Goal: Transaction & Acquisition: Book appointment/travel/reservation

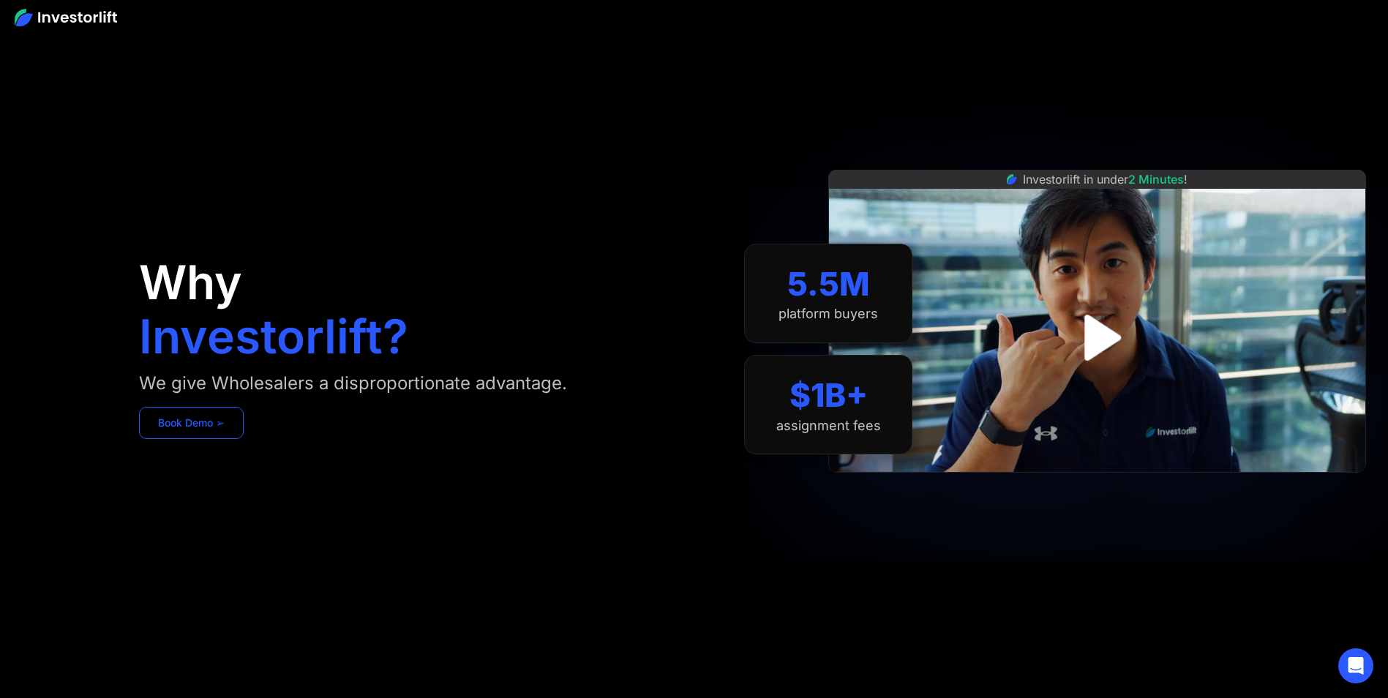
click at [180, 422] on link "Book Demo ➢" at bounding box center [191, 423] width 105 height 32
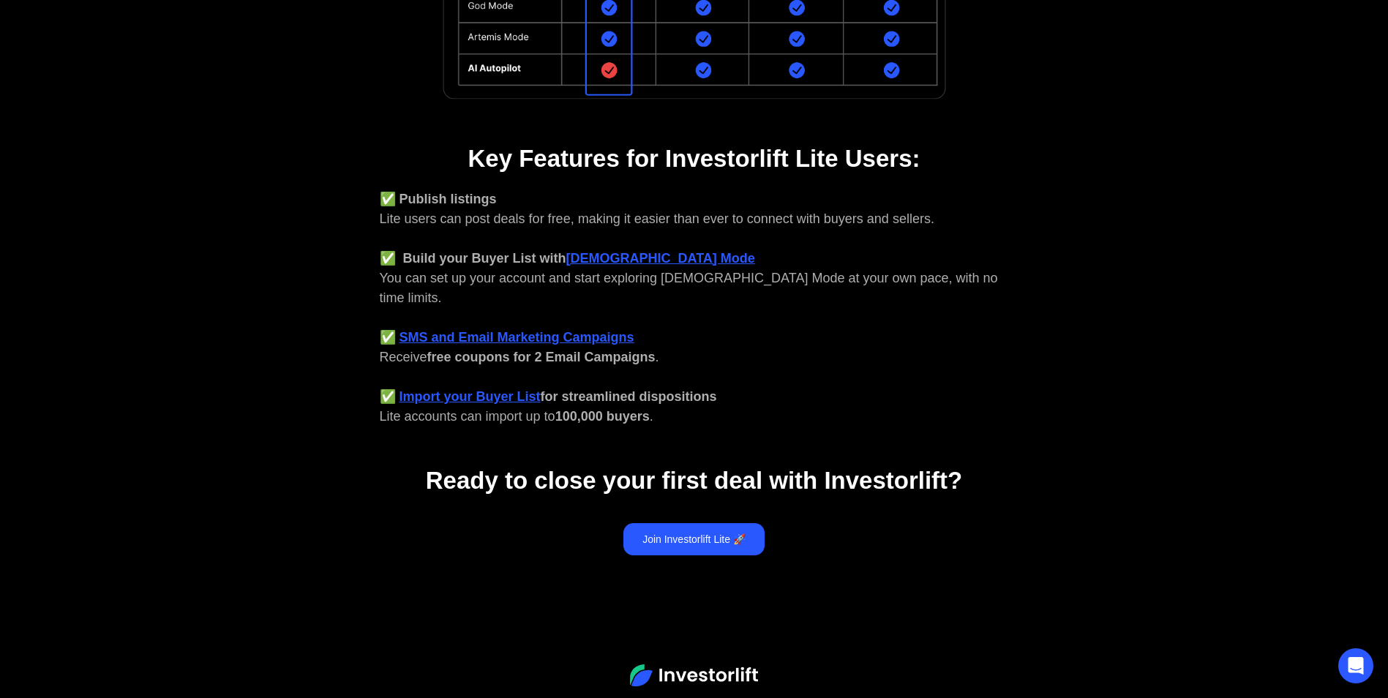
scroll to position [517, 0]
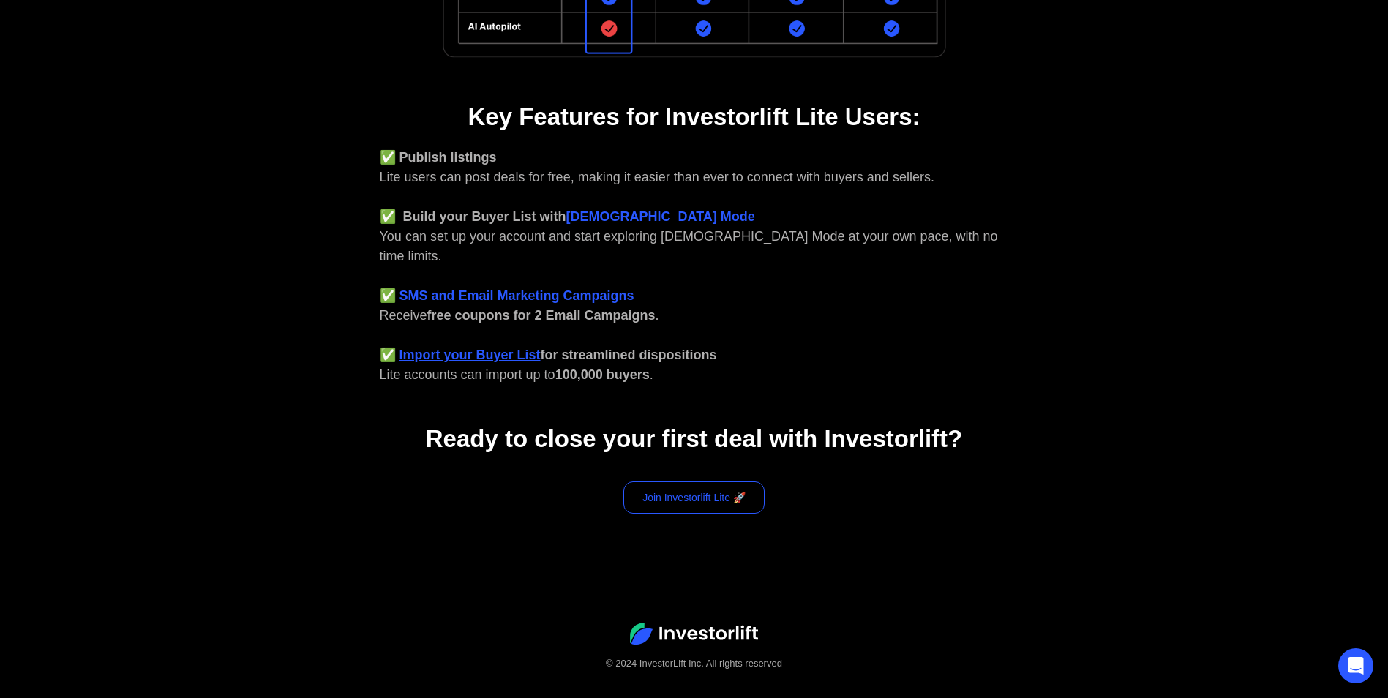
click at [692, 483] on link "Join Investorlift Lite 🚀" at bounding box center [693, 497] width 141 height 32
